Goal: Information Seeking & Learning: Learn about a topic

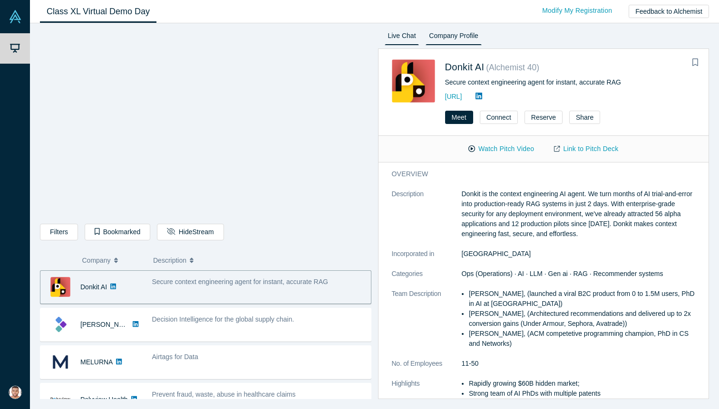
click at [398, 35] on link "Live Chat" at bounding box center [402, 37] width 35 height 15
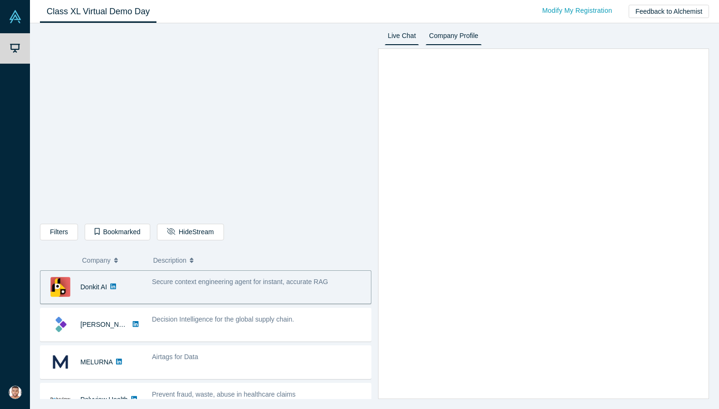
click at [442, 39] on link "Company Profile" at bounding box center [453, 37] width 56 height 15
